Goal: Communication & Community: Participate in discussion

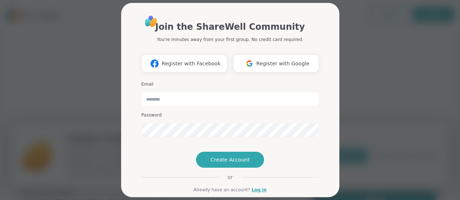
click at [379, 137] on div "Join the ShareWell Community You're minutes away from your first group. No cred…" at bounding box center [229, 100] width 451 height 200
click at [177, 101] on input "email" at bounding box center [229, 99] width 177 height 15
type input "**********"
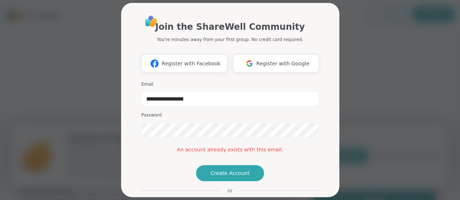
click at [108, 33] on div "**********" at bounding box center [229, 100] width 451 height 200
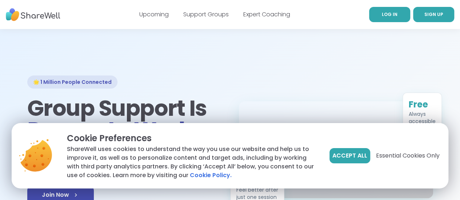
click at [382, 16] on span "LOG IN" at bounding box center [390, 14] width 16 height 6
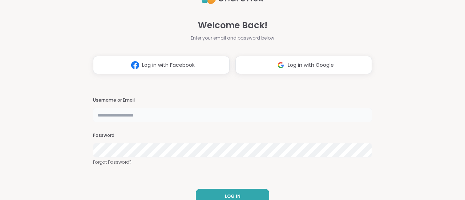
click at [114, 116] on input "text" at bounding box center [232, 115] width 279 height 15
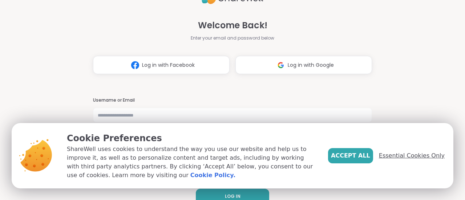
click at [409, 153] on span "Essential Cookies Only" at bounding box center [412, 156] width 66 height 9
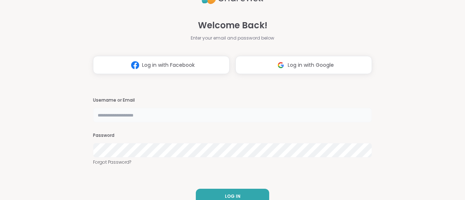
click at [233, 114] on input "text" at bounding box center [232, 115] width 279 height 15
type input "**********"
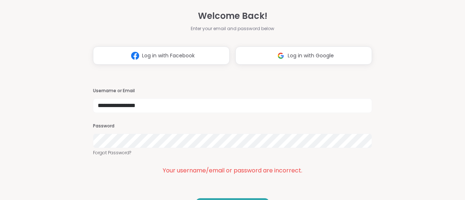
scroll to position [22, 0]
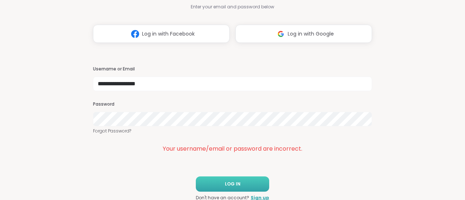
click at [237, 182] on button "LOG IN" at bounding box center [232, 184] width 73 height 15
click at [231, 185] on span "LOG IN" at bounding box center [233, 184] width 16 height 7
click at [234, 184] on button "LOG IN" at bounding box center [232, 184] width 73 height 15
click at [288, 34] on span "Log in with Google" at bounding box center [311, 34] width 46 height 8
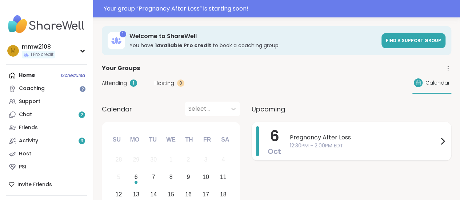
click at [386, 146] on span "12:30PM - 2:00PM EDT" at bounding box center [364, 146] width 148 height 8
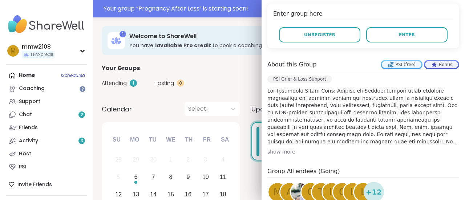
scroll to position [150, 0]
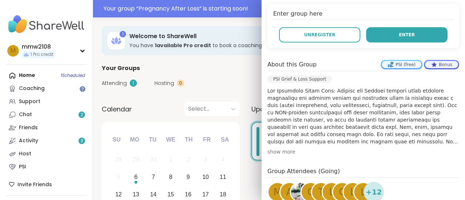
click at [401, 35] on span "Enter" at bounding box center [407, 35] width 16 height 7
